Goal: Task Accomplishment & Management: Complete application form

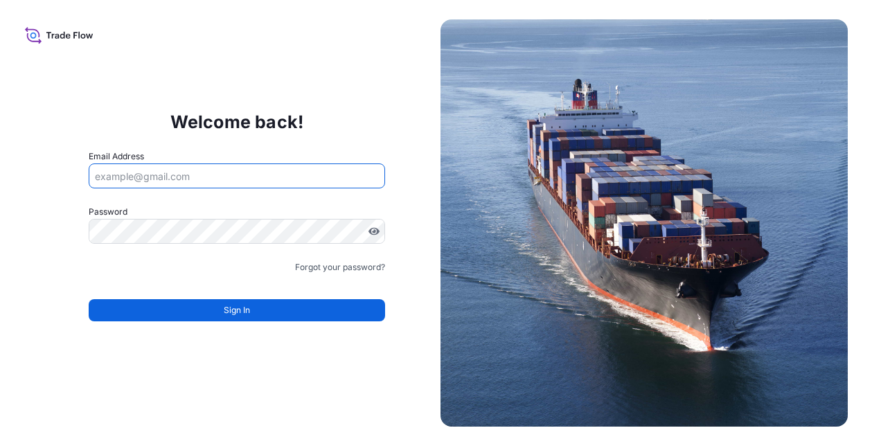
drag, startPoint x: 317, startPoint y: 83, endPoint x: 369, endPoint y: 21, distance: 80.7
click at [317, 82] on div "Welcome back! Email Address Password Must include: Upper & lower case letters S…" at bounding box center [236, 222] width 407 height 285
click at [162, 167] on input "Email Address" at bounding box center [237, 175] width 297 height 25
type input "rafael.medrano@impbrands.com"
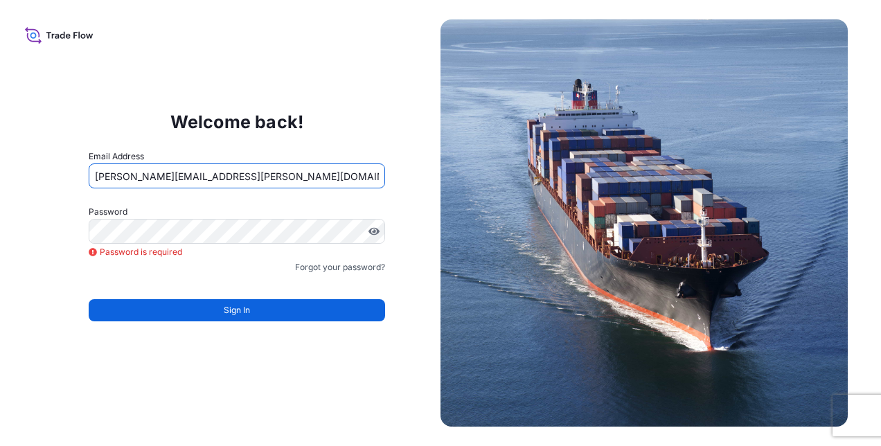
drag, startPoint x: 262, startPoint y: 175, endPoint x: 0, endPoint y: 204, distance: 263.4
click at [0, 204] on html "Welcome back! Email Address rafael.medrano@impbrands.com Password Password is r…" at bounding box center [440, 223] width 881 height 446
type input "l"
type input "f"
click at [186, 382] on div "Welcome back! Email Address Password Password is required Password is required …" at bounding box center [440, 223] width 881 height 446
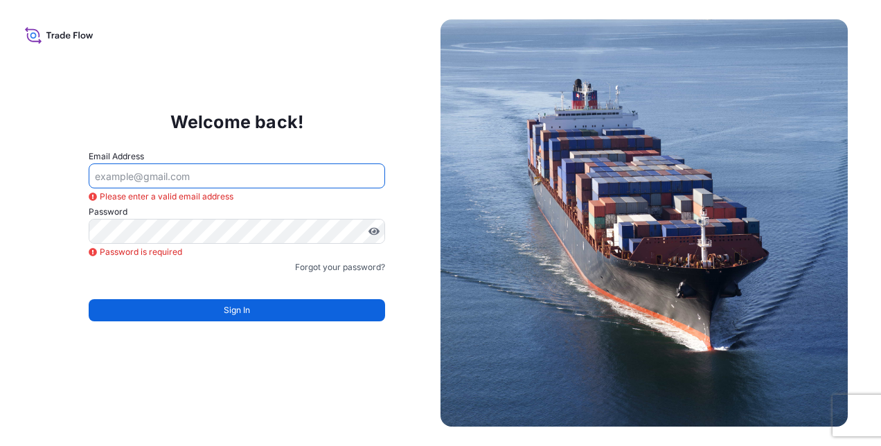
click at [224, 183] on input "Email Address" at bounding box center [237, 175] width 297 height 25
click at [8, 328] on div "Welcome back! Email Address Please enter a valid email address Password Passwor…" at bounding box center [440, 223] width 881 height 446
click at [155, 178] on input "Email Address" at bounding box center [237, 175] width 297 height 25
type input "l"
type input "[PERSON_NAME][EMAIL_ADDRESS][PERSON_NAME][DOMAIN_NAME]"
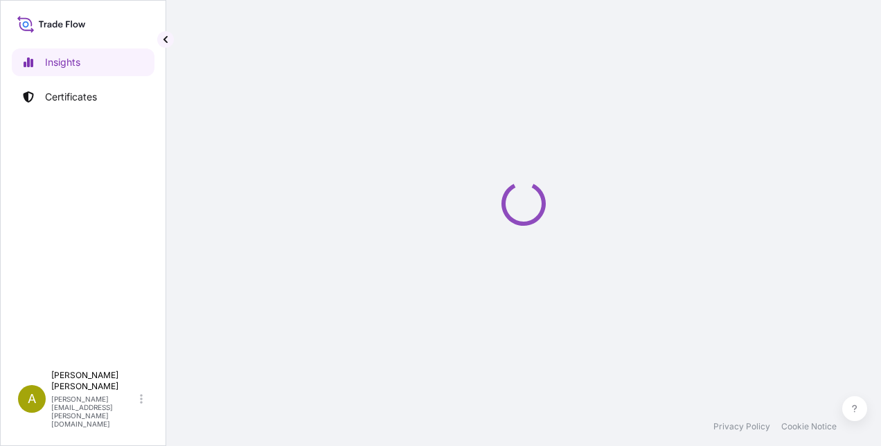
select select "2025"
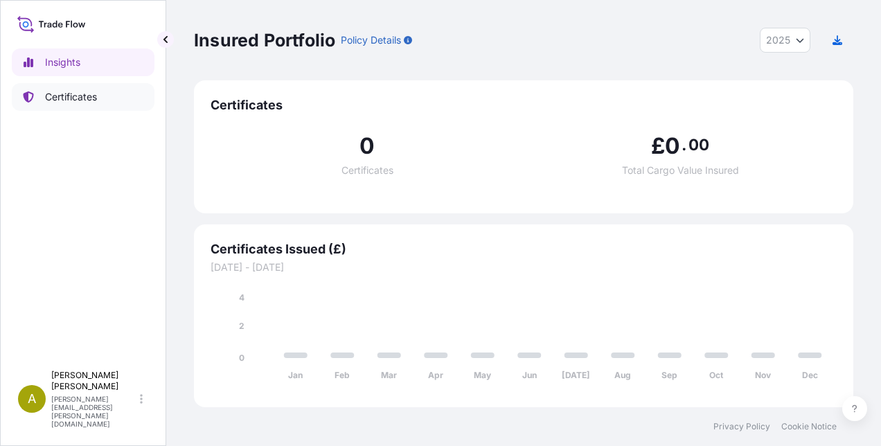
click at [49, 106] on link "Certificates" at bounding box center [83, 97] width 143 height 28
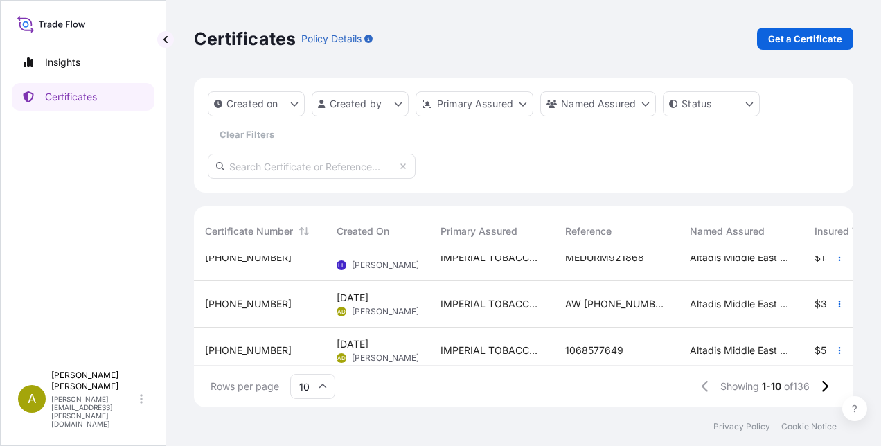
scroll to position [277, 0]
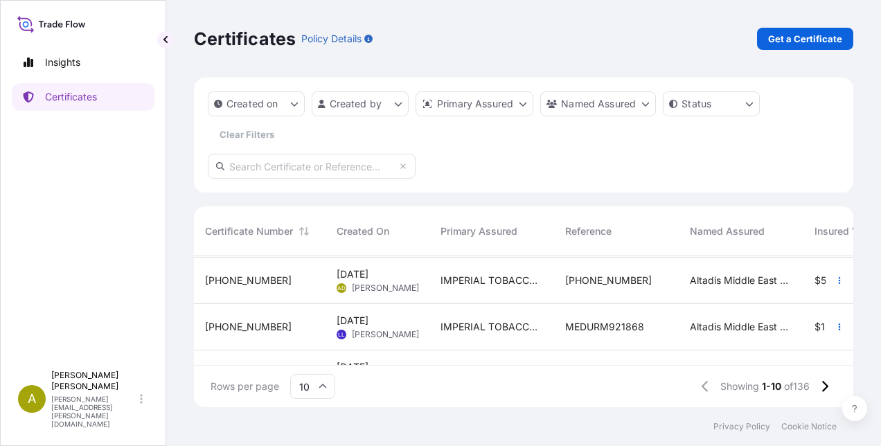
click at [374, 329] on span "[PERSON_NAME]" at bounding box center [385, 334] width 67 height 11
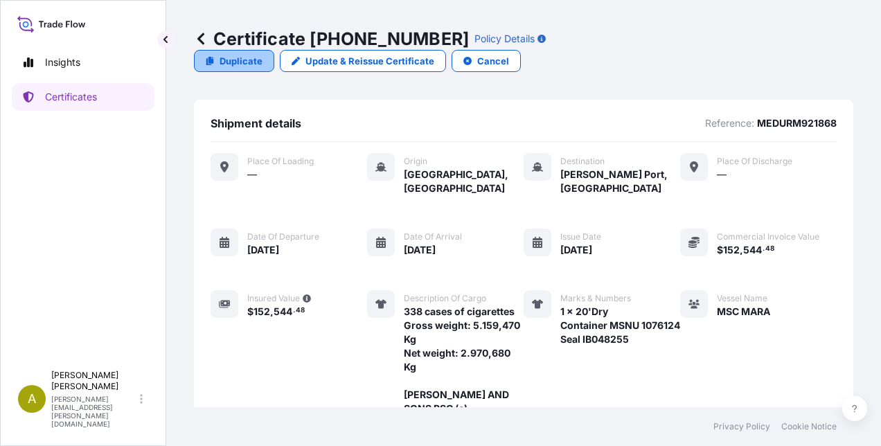
click at [263, 54] on p "Duplicate" at bounding box center [241, 61] width 43 height 14
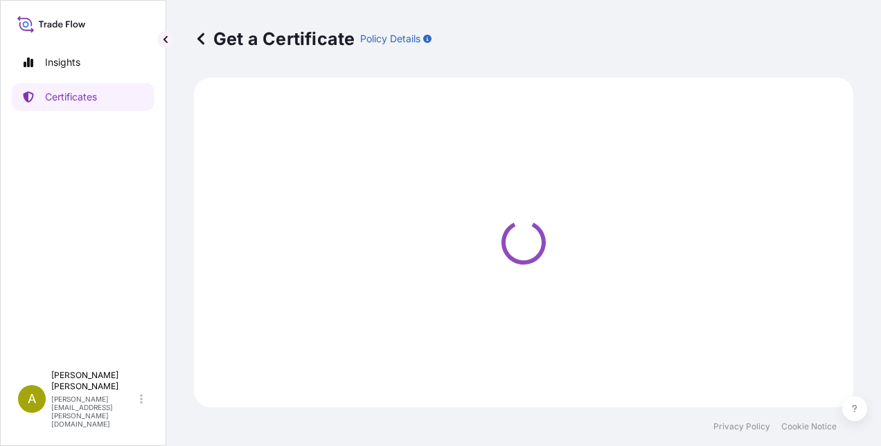
select select "Sea"
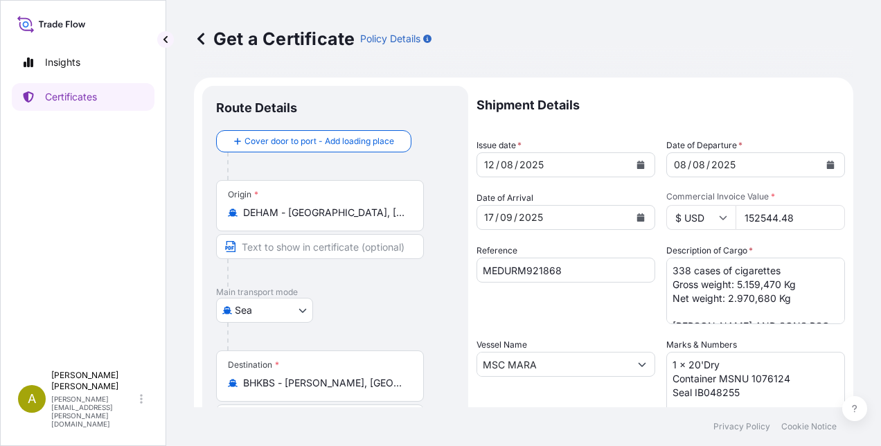
select select "31694"
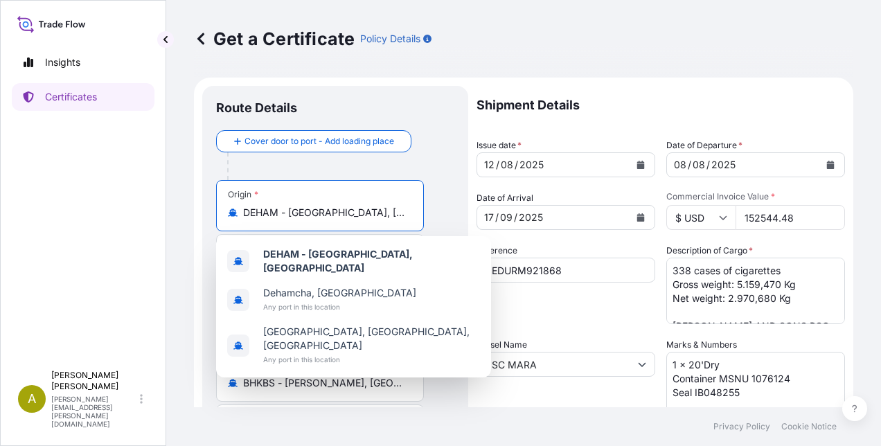
click at [292, 211] on input "DEHAM - [GEOGRAPHIC_DATA], [GEOGRAPHIC_DATA]" at bounding box center [324, 213] width 163 height 14
drag, startPoint x: 391, startPoint y: 216, endPoint x: 199, endPoint y: 215, distance: 191.2
click at [199, 215] on form "Route Details Cover door to port - Add loading place Place of loading Road / [G…" at bounding box center [523, 383] width 659 height 610
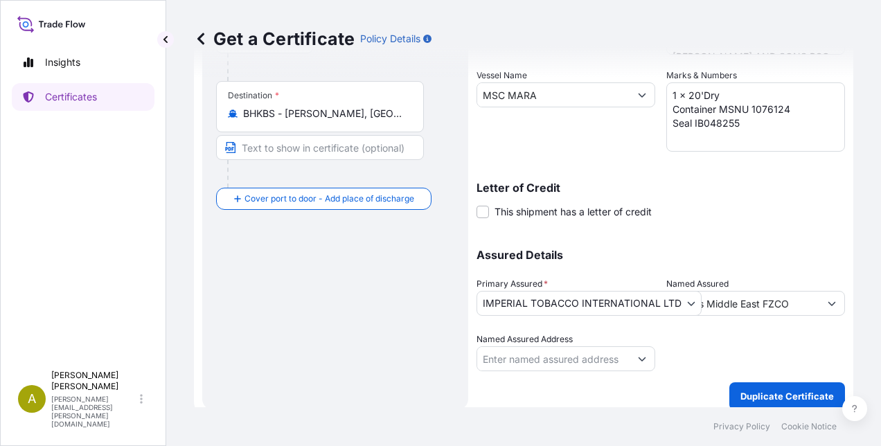
scroll to position [280, 0]
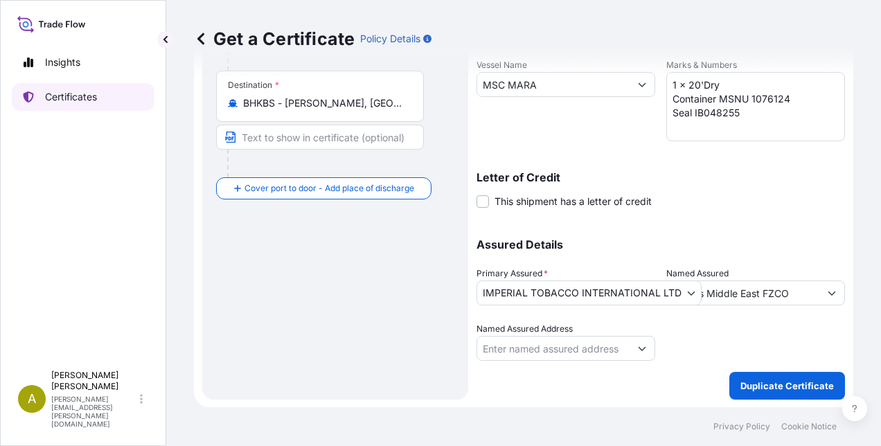
type input "DEHAM - [GEOGRAPHIC_DATA], [GEOGRAPHIC_DATA]"
click at [53, 93] on p "Certificates" at bounding box center [71, 97] width 52 height 14
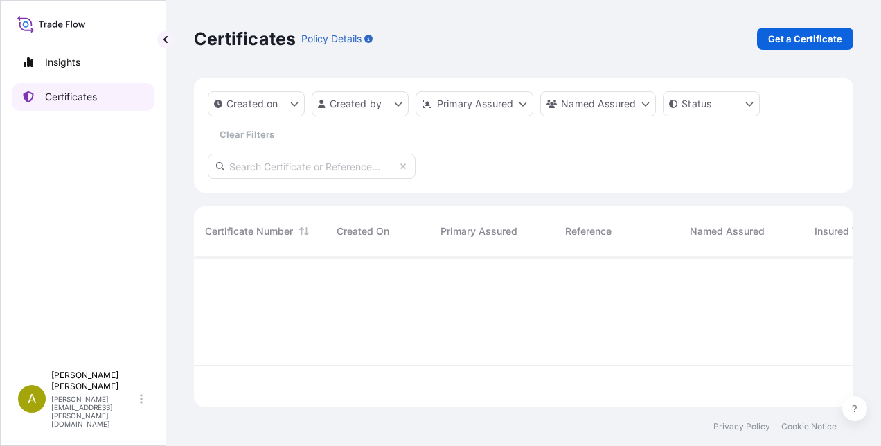
scroll to position [148, 648]
click at [799, 30] on link "Get a Certificate" at bounding box center [805, 39] width 96 height 22
select select "Sea"
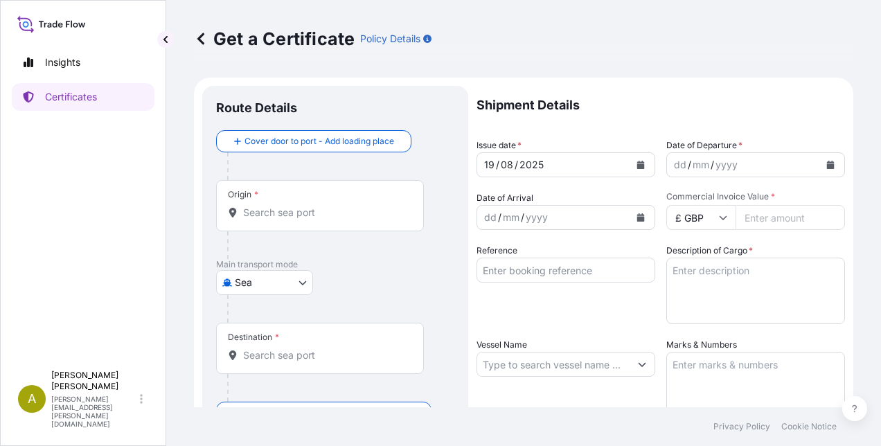
click at [273, 215] on input "Origin *" at bounding box center [324, 213] width 163 height 14
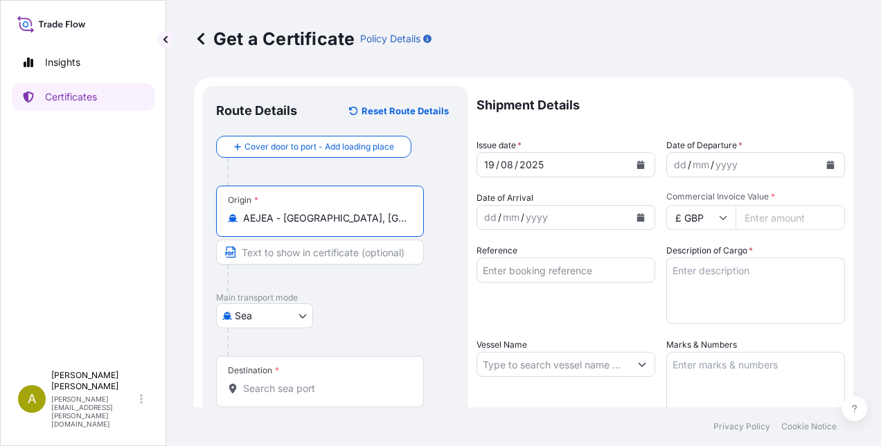
type input "AEJEA - [GEOGRAPHIC_DATA], [GEOGRAPHIC_DATA]"
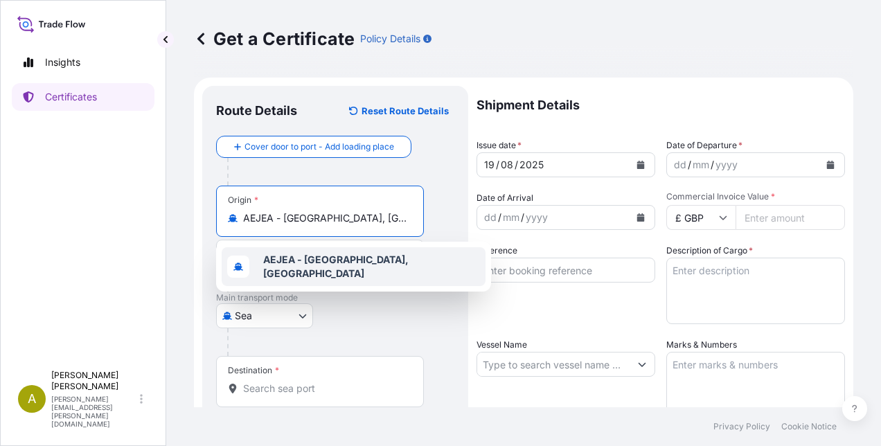
click at [373, 263] on b "AEJEA - [GEOGRAPHIC_DATA], [GEOGRAPHIC_DATA]" at bounding box center [335, 267] width 145 height 26
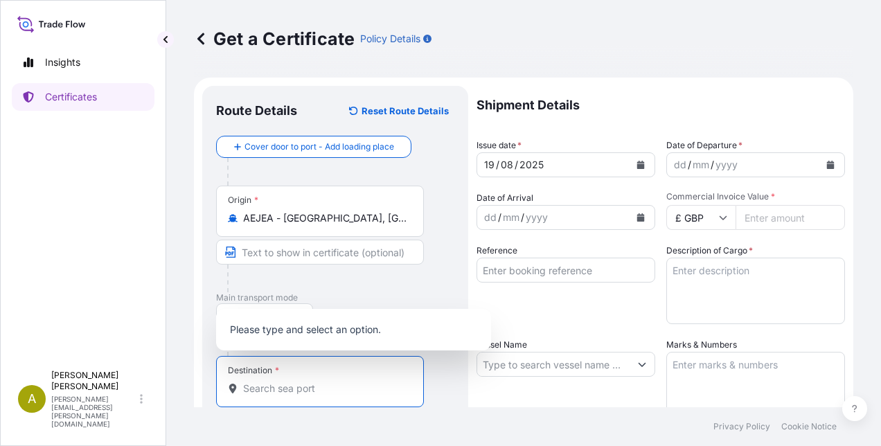
click at [266, 386] on input "Destination *" at bounding box center [324, 389] width 163 height 14
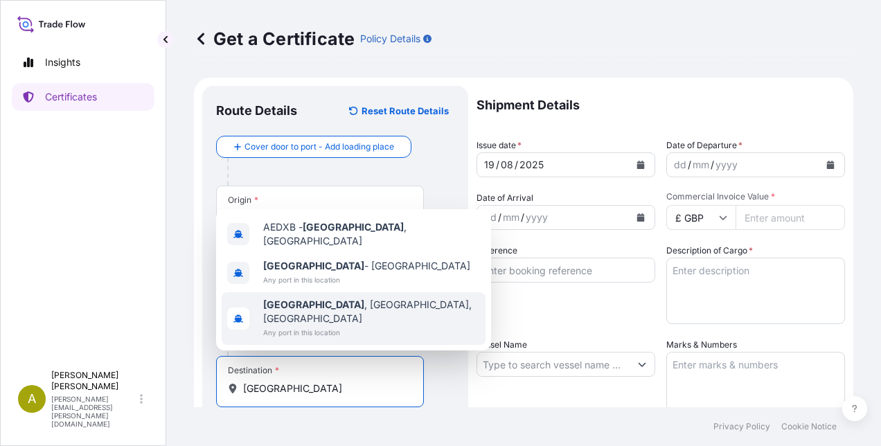
drag, startPoint x: 296, startPoint y: 393, endPoint x: 233, endPoint y: 388, distance: 63.9
click at [233, 388] on div "[GEOGRAPHIC_DATA]" at bounding box center [320, 389] width 184 height 14
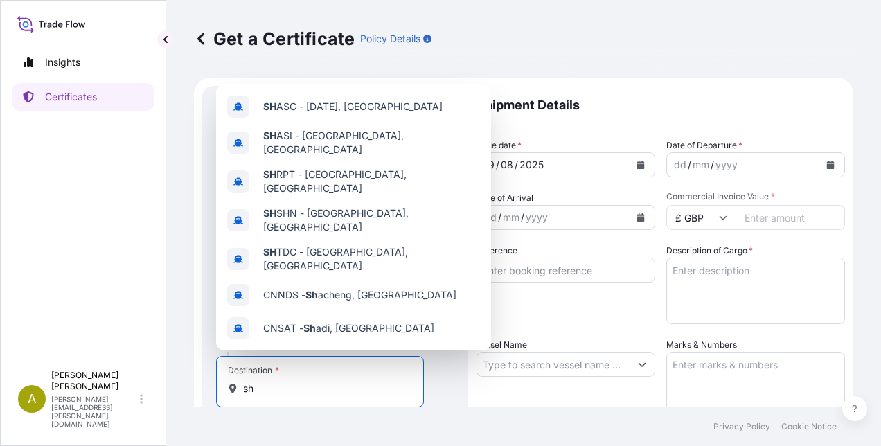
type input "s"
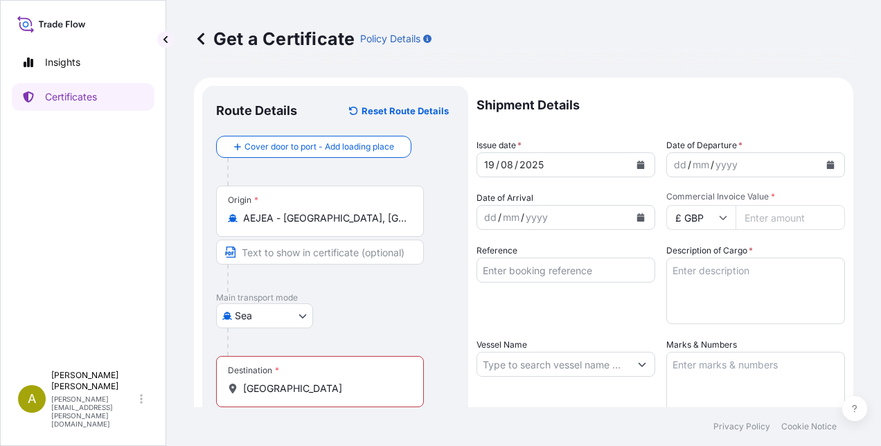
drag, startPoint x: 281, startPoint y: 392, endPoint x: 233, endPoint y: 396, distance: 48.0
click at [233, 396] on div "Destination * [GEOGRAPHIC_DATA]" at bounding box center [320, 381] width 208 height 51
click at [243, 396] on input "[GEOGRAPHIC_DATA]" at bounding box center [324, 389] width 163 height 14
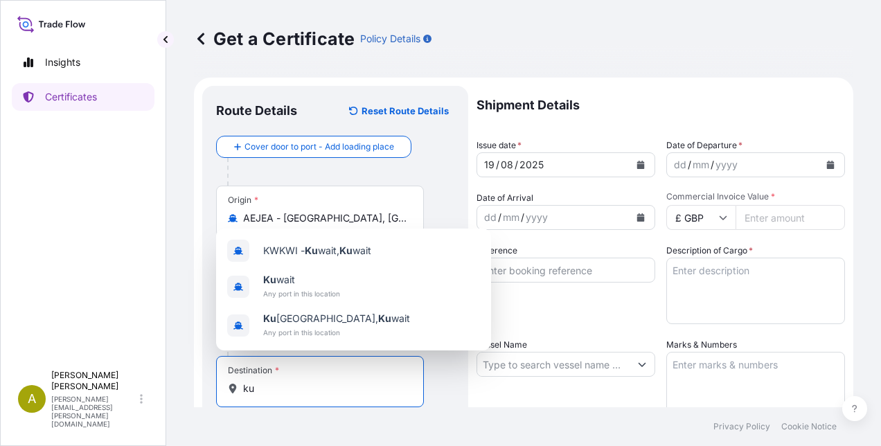
type input "k"
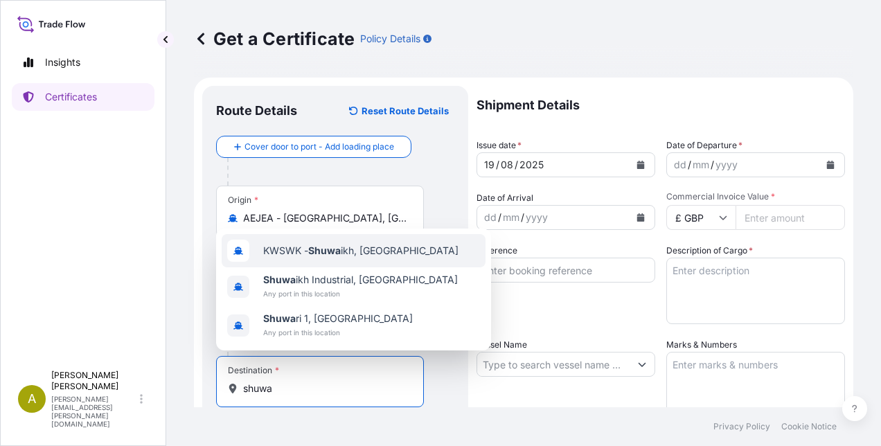
click at [425, 250] on div "KWSWK - Shuwa ikh, [GEOGRAPHIC_DATA]" at bounding box center [354, 250] width 264 height 33
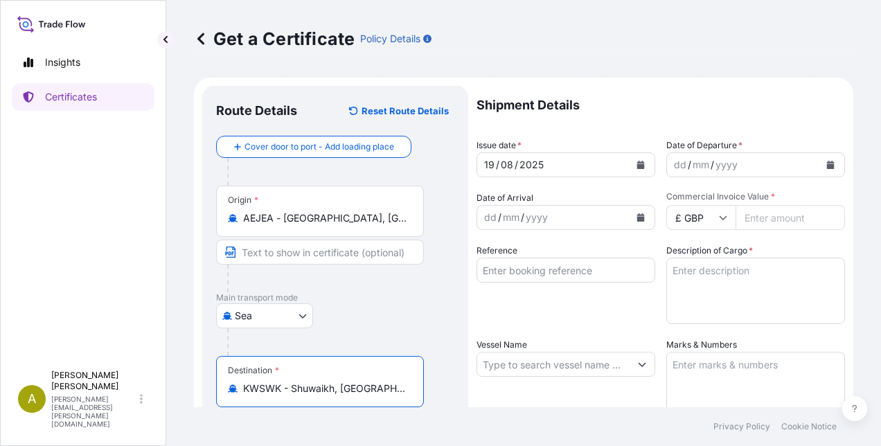
type input "KWSWK - Shuwaikh, [GEOGRAPHIC_DATA]"
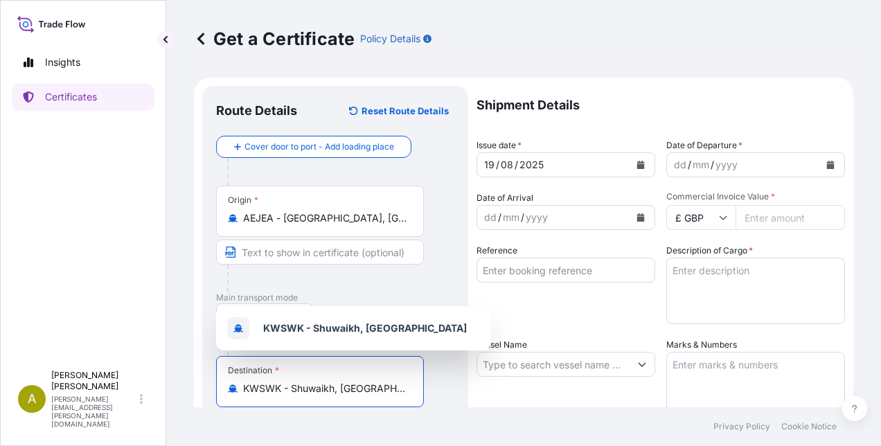
click at [513, 267] on input "Reference" at bounding box center [566, 270] width 179 height 25
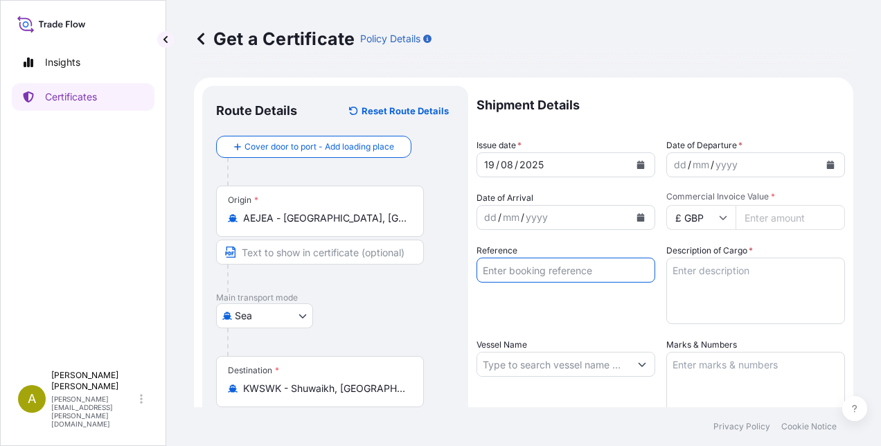
paste input "1068812968"
type input "1068812968"
click at [519, 303] on div "Reference 1068812968" at bounding box center [566, 284] width 179 height 80
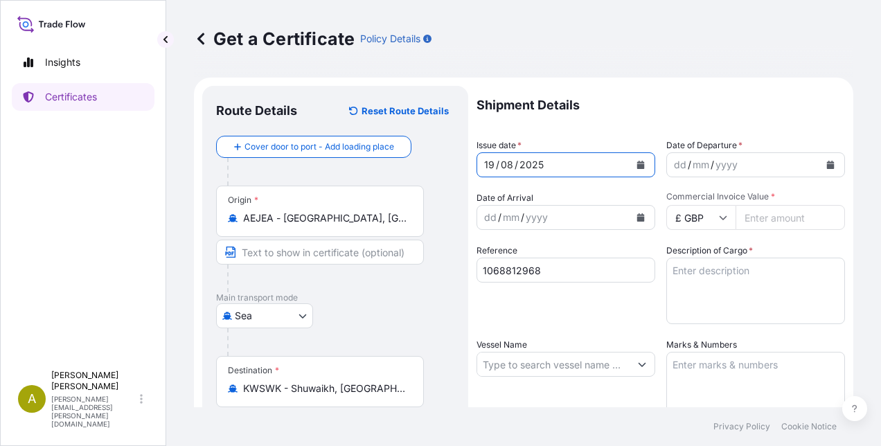
click at [639, 166] on icon "Calendar" at bounding box center [641, 165] width 8 height 8
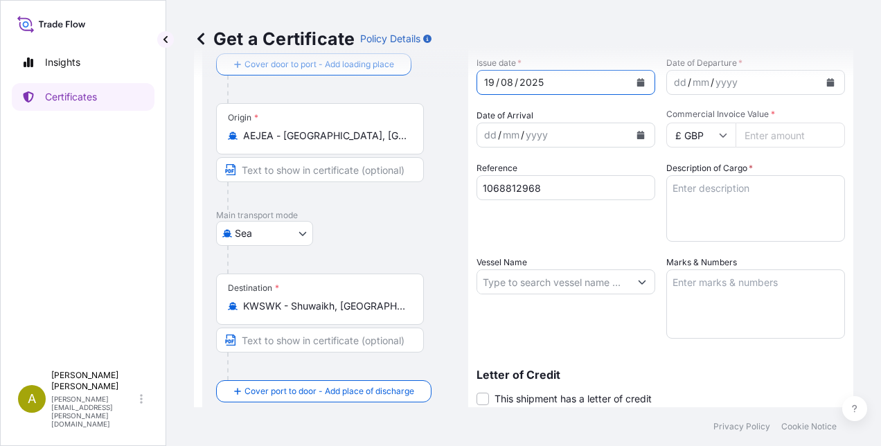
scroll to position [69, 0]
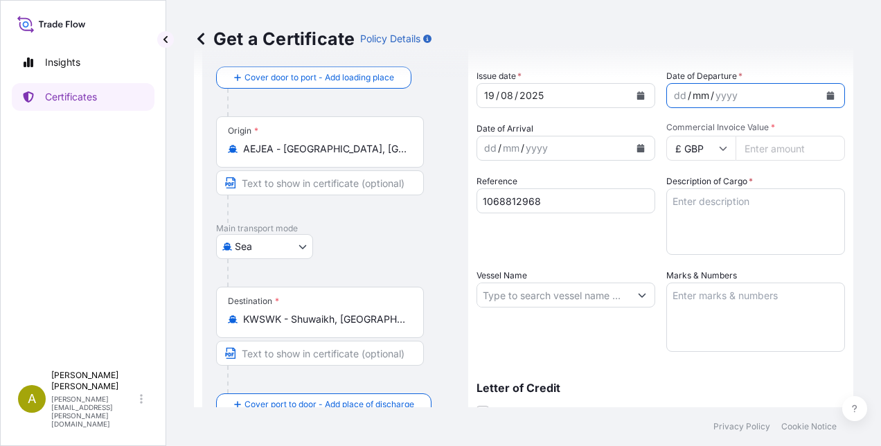
click at [701, 89] on div "mm" at bounding box center [700, 95] width 19 height 17
click at [826, 94] on button "Calendar" at bounding box center [830, 96] width 22 height 22
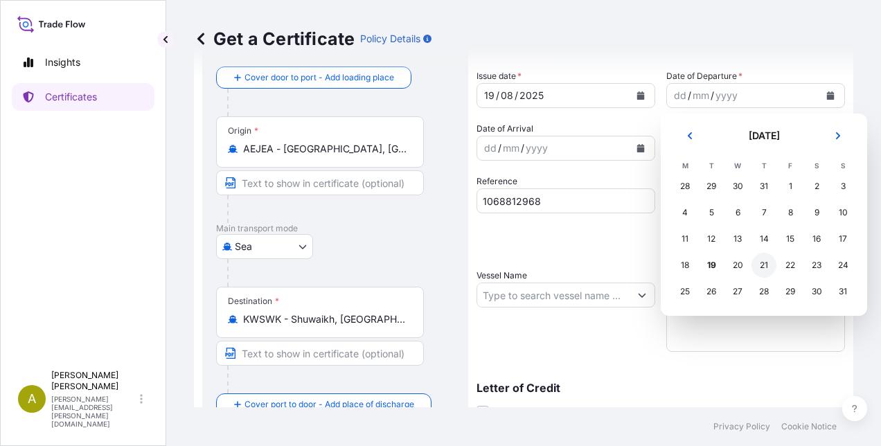
click at [761, 266] on div "21" at bounding box center [764, 265] width 25 height 25
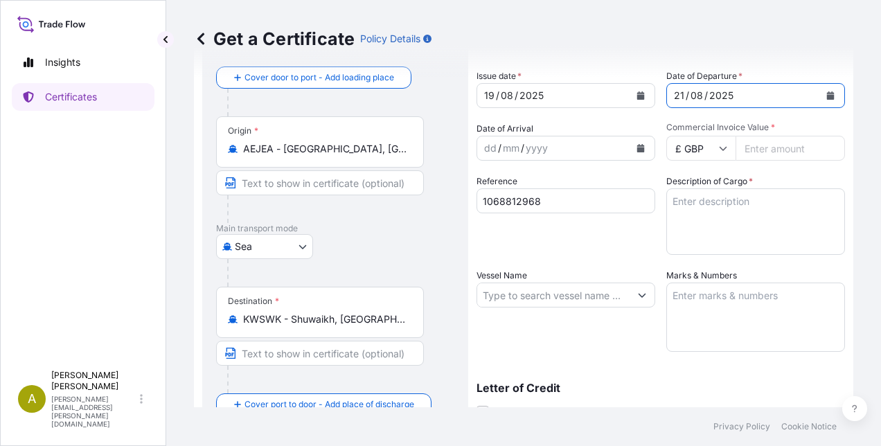
click at [575, 142] on div "dd / mm / yyyy" at bounding box center [553, 148] width 152 height 25
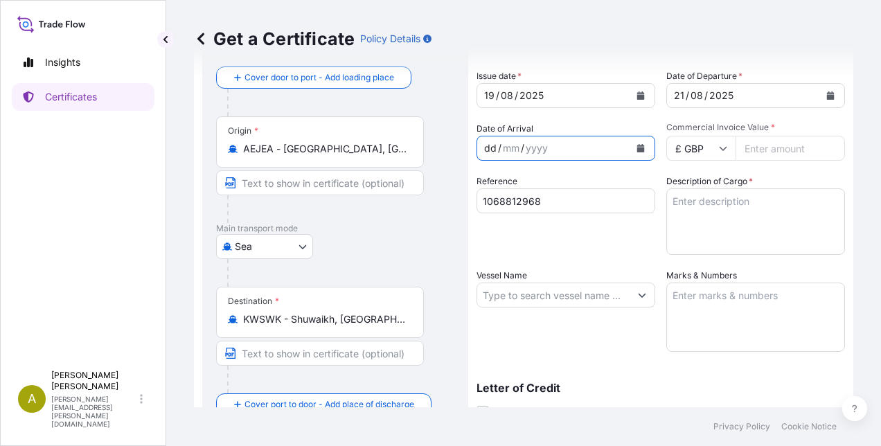
click at [637, 150] on icon "Calendar" at bounding box center [641, 148] width 8 height 8
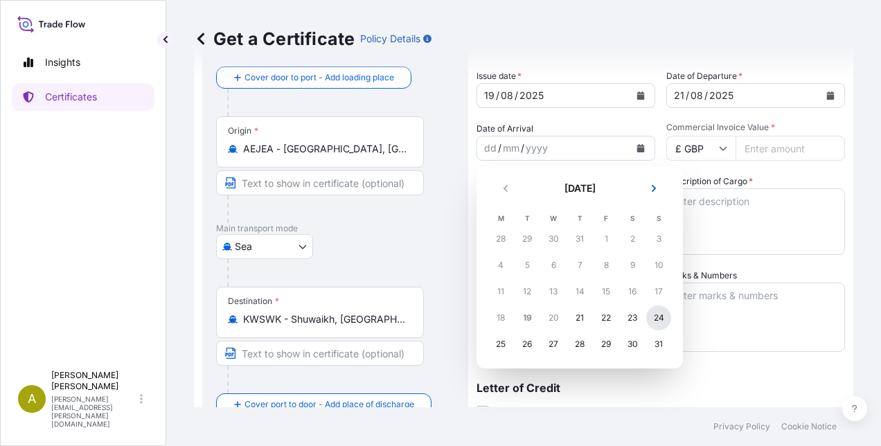
click at [659, 321] on div "24" at bounding box center [658, 317] width 25 height 25
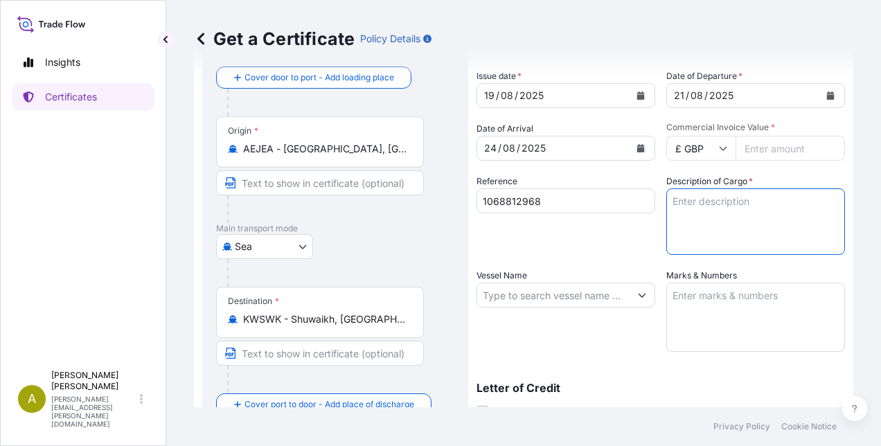
click at [679, 198] on textarea "Description of Cargo *" at bounding box center [755, 221] width 179 height 66
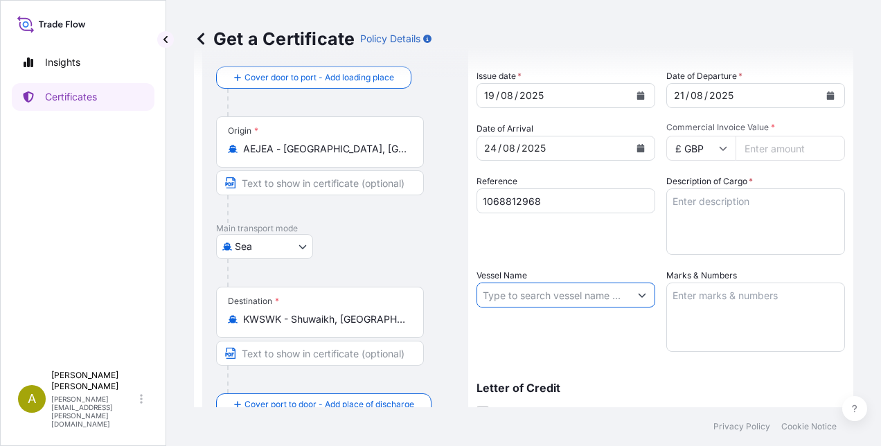
click at [576, 303] on input "Vessel Name" at bounding box center [553, 295] width 152 height 25
paste input "TSS AMBER"
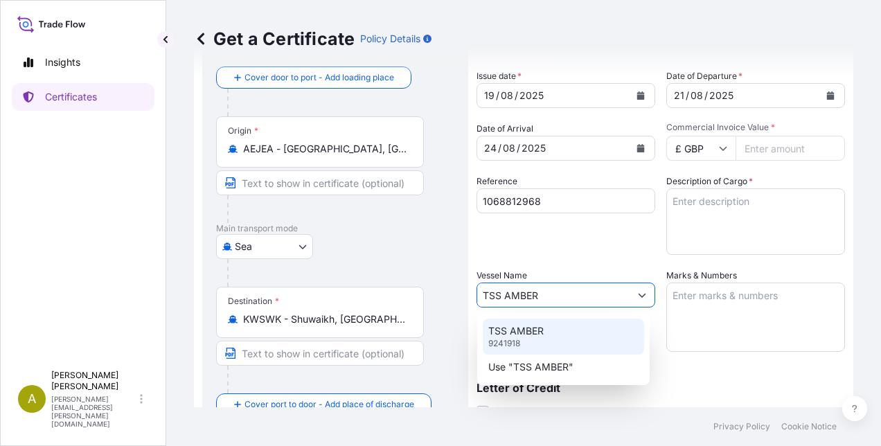
click at [572, 331] on div "TSS AMBER 9241918" at bounding box center [563, 337] width 161 height 36
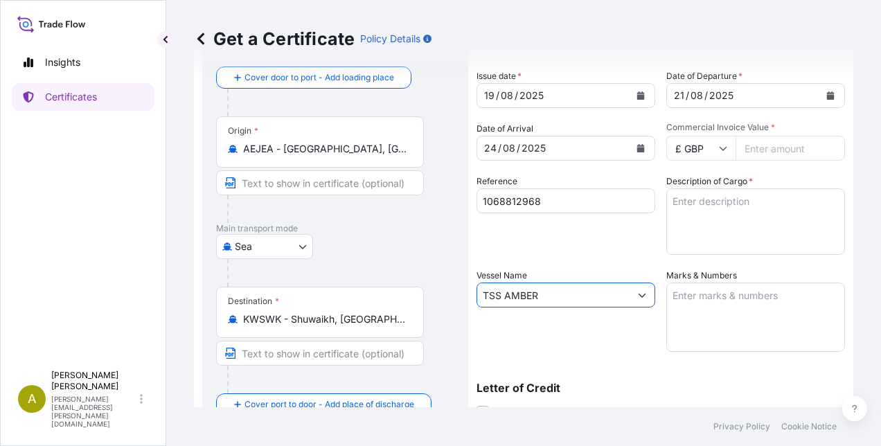
type input "TSS AMBER"
click at [704, 194] on textarea "Description of Cargo *" at bounding box center [755, 221] width 179 height 66
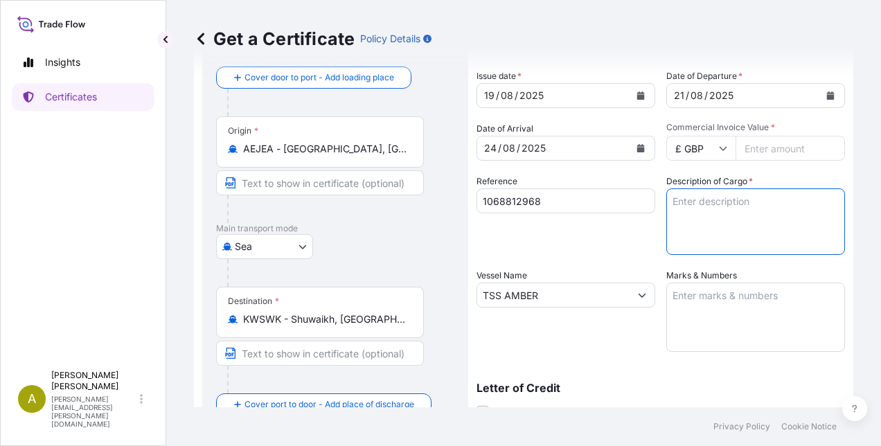
click at [686, 204] on textarea "Description of Cargo *" at bounding box center [755, 221] width 179 height 66
click at [744, 204] on textarea "181 cases of cigarrets" at bounding box center [755, 221] width 179 height 66
click at [692, 231] on textarea "181 cases of cigarettes GW: NW:" at bounding box center [755, 221] width 179 height 66
paste textarea "Jashanmal & Partners Co. Limited [GEOGRAPHIC_DATA]"
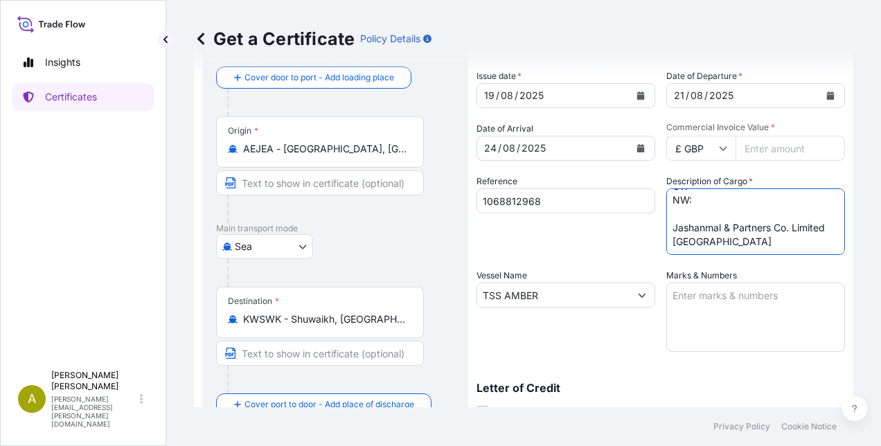
click at [677, 202] on textarea "181 cases of cigarettes GW: NW: Jashanmal & Partners Co. Limited [GEOGRAPHIC_DA…" at bounding box center [755, 221] width 179 height 66
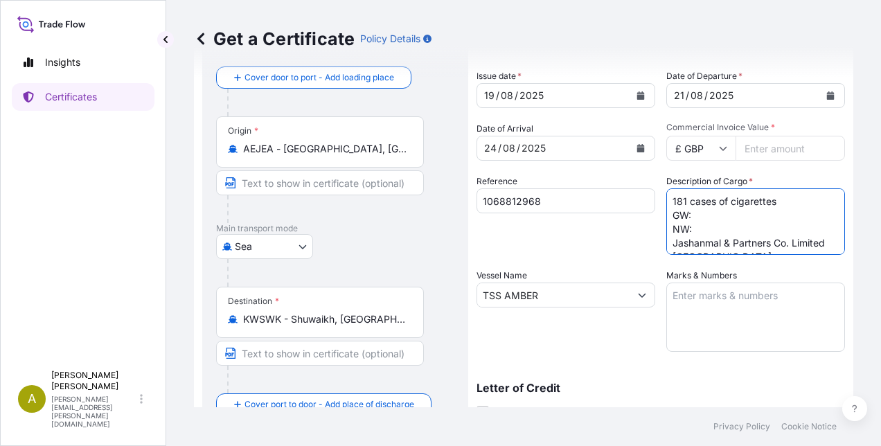
click at [725, 213] on textarea "181 cases of cigarettes GW: NW: Jashanmal & Partners Co. Limited [GEOGRAPHIC_DA…" at bounding box center [755, 221] width 179 height 66
paste textarea "2.614,580"
click at [690, 211] on textarea "181 cases of cigarettes GW:2.614,580 NW: Jashanmal & Partners Co. Limited [GEOG…" at bounding box center [755, 221] width 179 height 66
click at [704, 229] on textarea "181 cases of cigarettes GW: 2.614,580 NW: Jashanmal & Partners Co. Limited [GEO…" at bounding box center [755, 221] width 179 height 66
paste textarea "2.465,240"
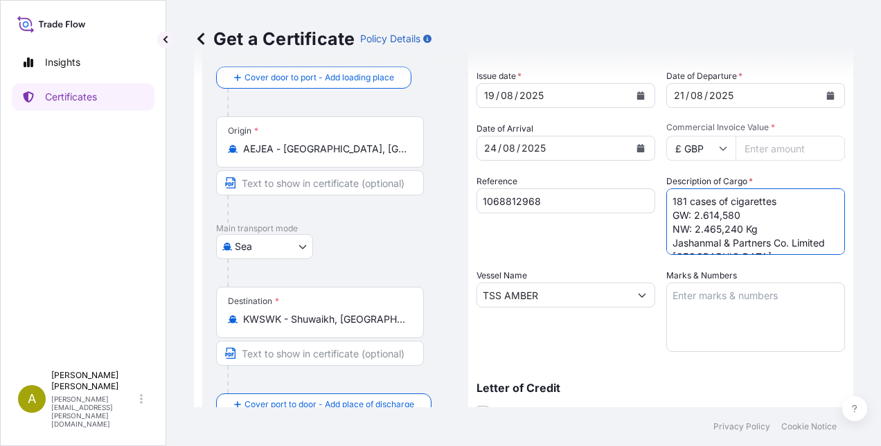
click at [755, 207] on textarea "181 cases of cigarettes GW: 2.614,580 NW: 2.465,240 Kg Jashanmal & Partners Co.…" at bounding box center [755, 221] width 179 height 66
click at [743, 211] on textarea "181 cases of cigarettes GW: 2.614,580 NW: 2.465,240 Kg Jashanmal & Partners Co.…" at bounding box center [755, 221] width 179 height 66
click at [757, 224] on textarea "181 cases of cigarettes GW: 2.614,580 Kg NW: 2.465,240 Kg Jashanmal & Partners …" at bounding box center [755, 221] width 179 height 66
type textarea "181 cases of cigarettes GW: 2.614,580 Kg NW: 2.465,240 Kg Jashanmal & Partners …"
click at [701, 155] on input "£ GBP" at bounding box center [700, 148] width 69 height 25
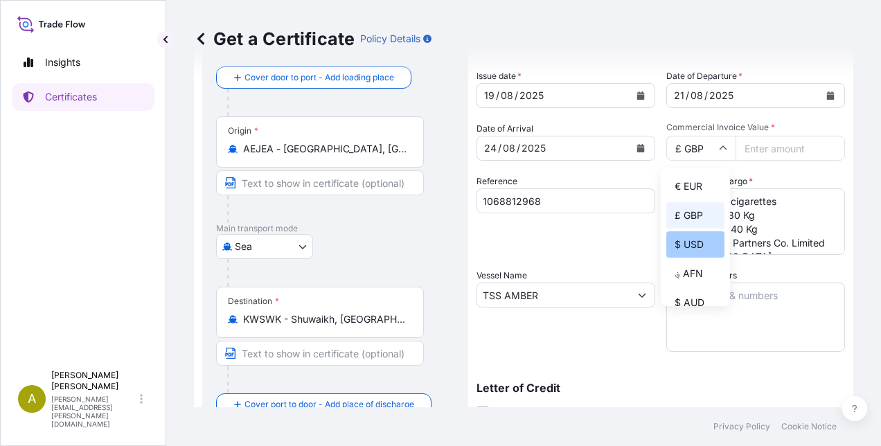
click at [697, 238] on div "$ USD" at bounding box center [695, 244] width 58 height 26
type input "$ USD"
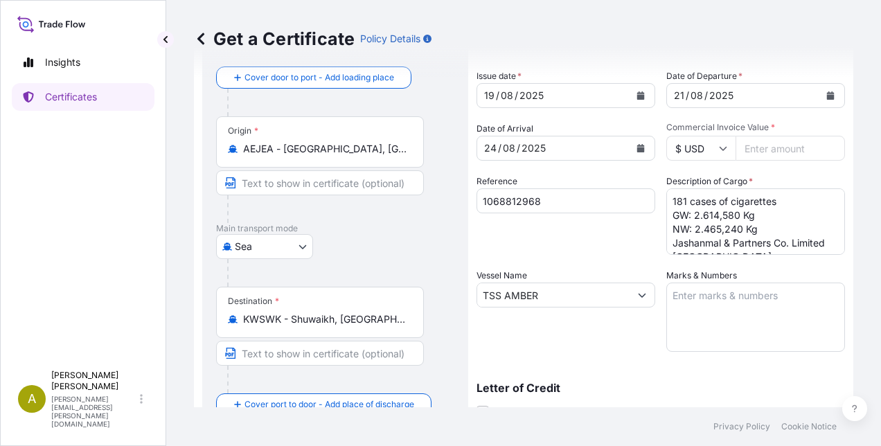
click at [756, 144] on input "Commercial Invoice Value *" at bounding box center [790, 148] width 109 height 25
click at [748, 145] on input "Commercial Invoice Value *" at bounding box center [790, 148] width 109 height 25
paste input "49396.71"
type input "49396.71"
click at [575, 236] on div "Reference 1068812968" at bounding box center [566, 215] width 179 height 80
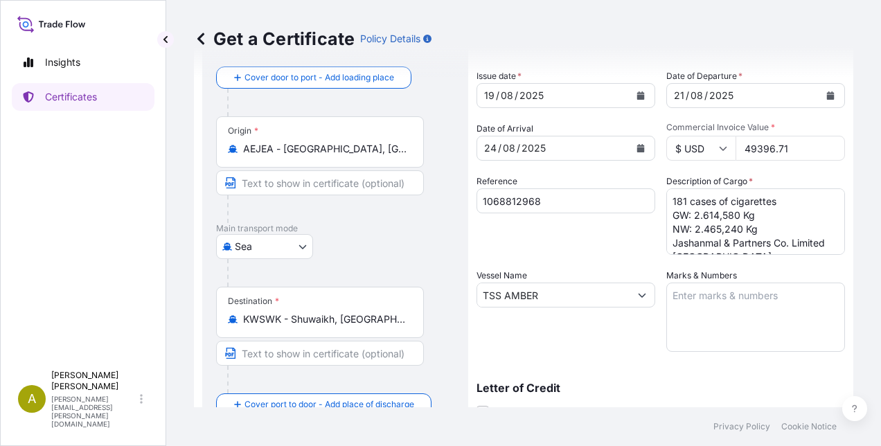
click at [675, 303] on textarea "Marks & Numbers" at bounding box center [755, 317] width 179 height 69
click at [673, 295] on textarea "Marks & Numbers" at bounding box center [755, 317] width 179 height 69
paste textarea "1 x 20'Dry Container : GCXU2404241 Seal : LSC054285"
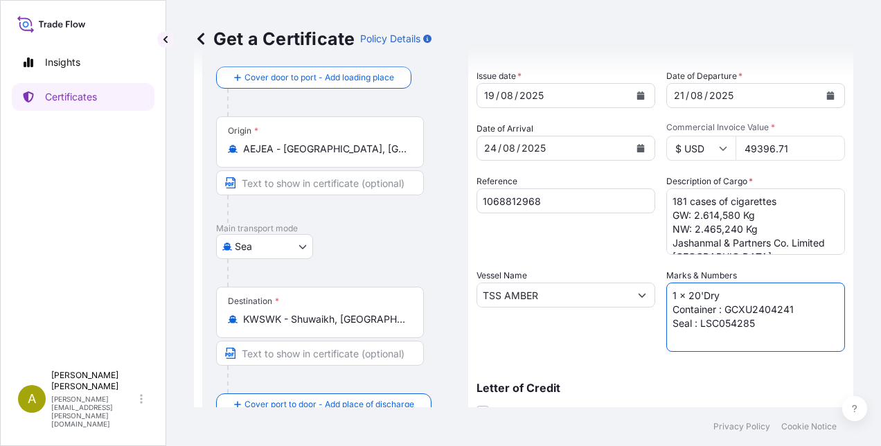
scroll to position [5, 0]
click at [686, 294] on textarea "1 x 20'Dry Container : GCXU2404241 Seal : LSC054285" at bounding box center [755, 317] width 179 height 69
type textarea "1 x 20'Dry Container : GCXU2404241 Seal : LSC054285"
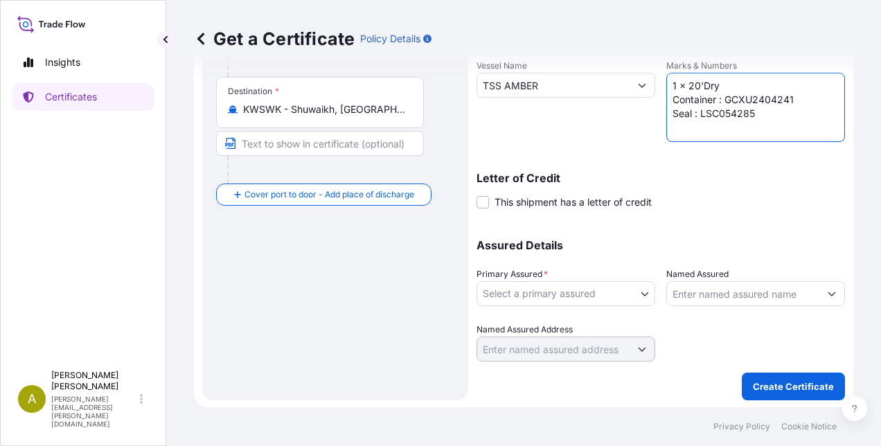
scroll to position [280, 0]
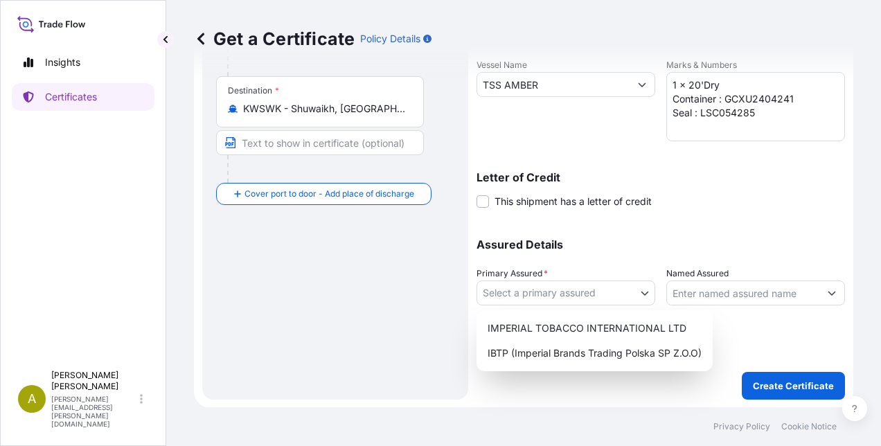
click at [558, 292] on body "Insights Certificates A [PERSON_NAME] [PERSON_NAME][EMAIL_ADDRESS][PERSON_NAME]…" at bounding box center [440, 223] width 881 height 446
click at [573, 328] on div "IMPERIAL TOBACCO INTERNATIONAL LTD" at bounding box center [594, 328] width 225 height 25
select select "31694"
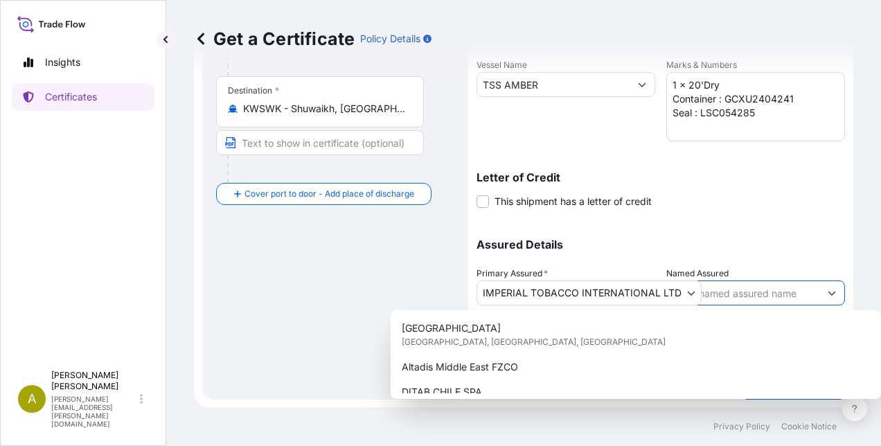
click at [759, 293] on input "Named Assured" at bounding box center [743, 293] width 152 height 25
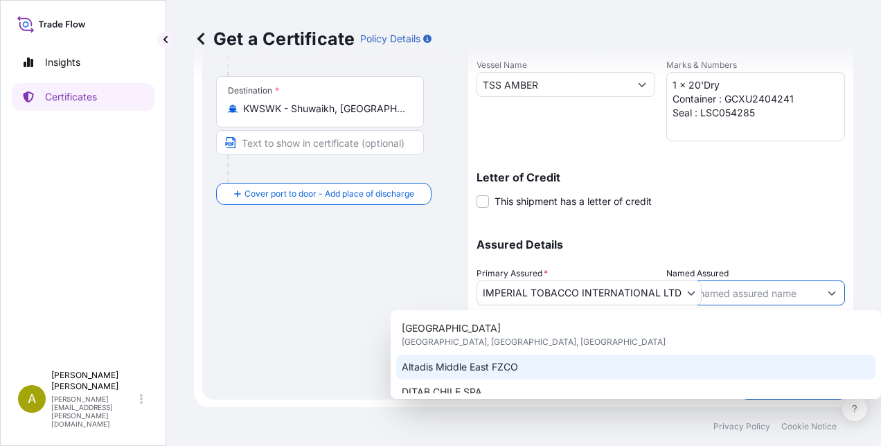
click at [583, 364] on div "Altadis Middle East FZCO" at bounding box center [635, 367] width 479 height 25
type input "Altadis Middle East FZCO"
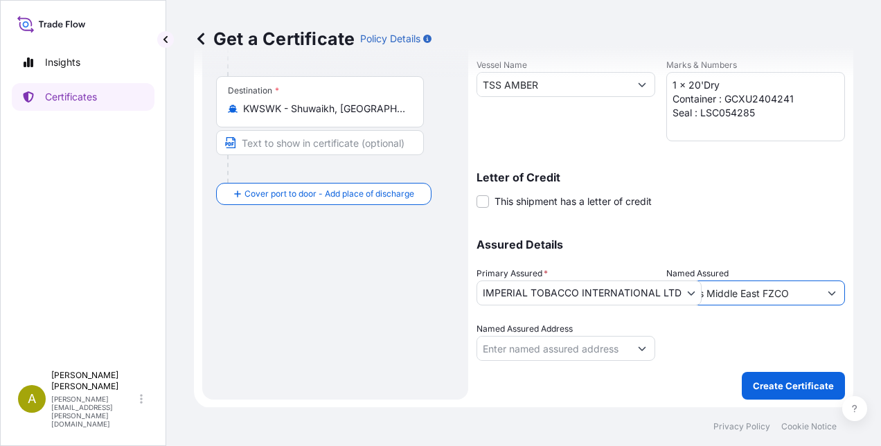
click at [729, 329] on div at bounding box center [755, 341] width 179 height 39
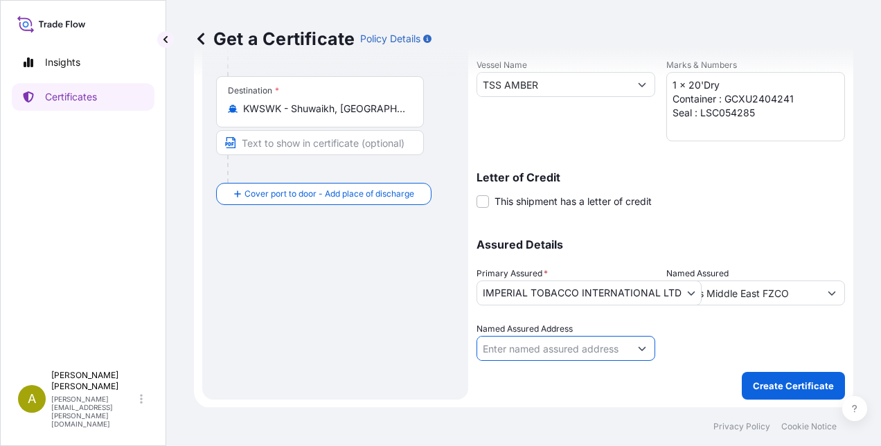
click at [610, 351] on input "Named Assured Address" at bounding box center [553, 348] width 152 height 25
click at [636, 352] on button "Show suggestions" at bounding box center [642, 348] width 25 height 25
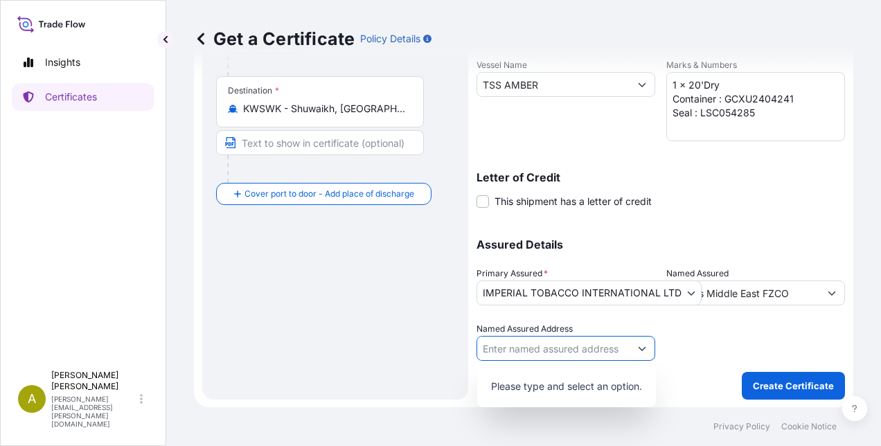
click at [639, 352] on button "Show suggestions" at bounding box center [642, 348] width 25 height 25
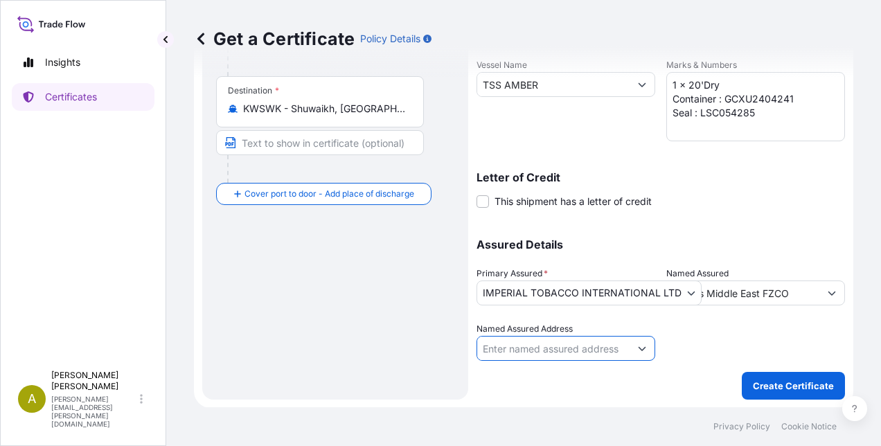
click at [701, 337] on div at bounding box center [755, 341] width 179 height 39
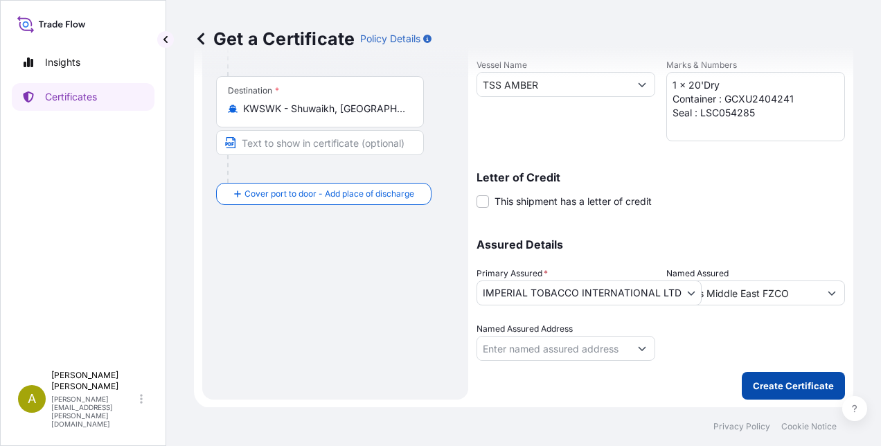
click at [785, 375] on button "Create Certificate" at bounding box center [793, 386] width 103 height 28
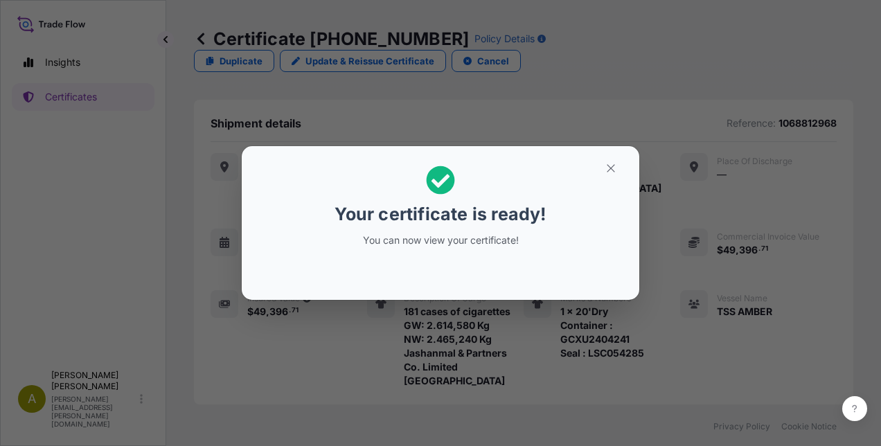
click at [497, 231] on div "Your certificate is ready! You can now view your certificate!" at bounding box center [440, 206] width 213 height 98
drag, startPoint x: 592, startPoint y: 248, endPoint x: 602, endPoint y: 181, distance: 68.0
click at [593, 244] on h2 "Your certificate is ready! You can now view your certificate!" at bounding box center [440, 206] width 375 height 98
click at [612, 162] on icon "button" at bounding box center [611, 168] width 12 height 12
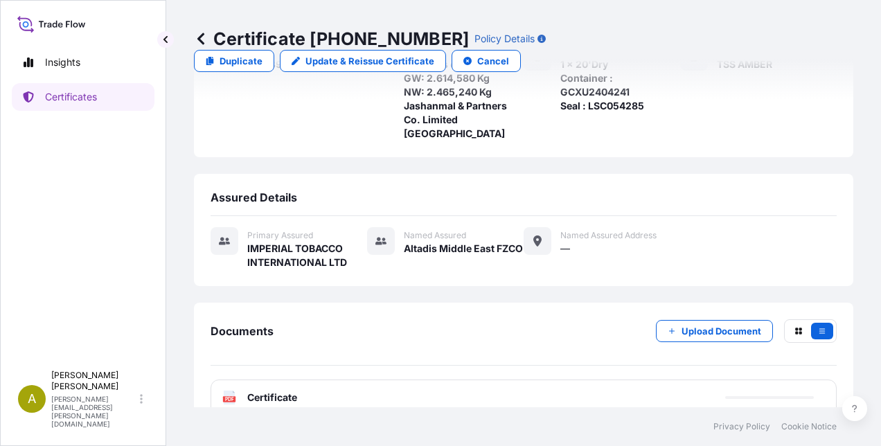
scroll to position [248, 0]
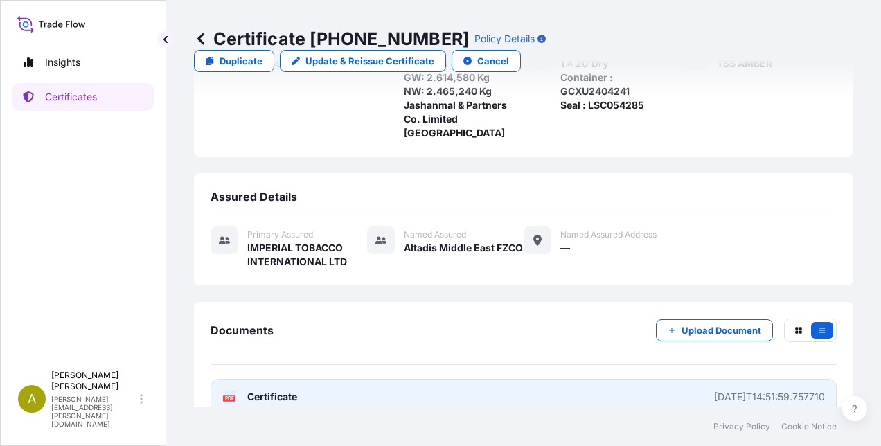
click at [247, 390] on span "Certificate" at bounding box center [272, 397] width 50 height 14
